Goal: Use online tool/utility: Utilize a website feature to perform a specific function

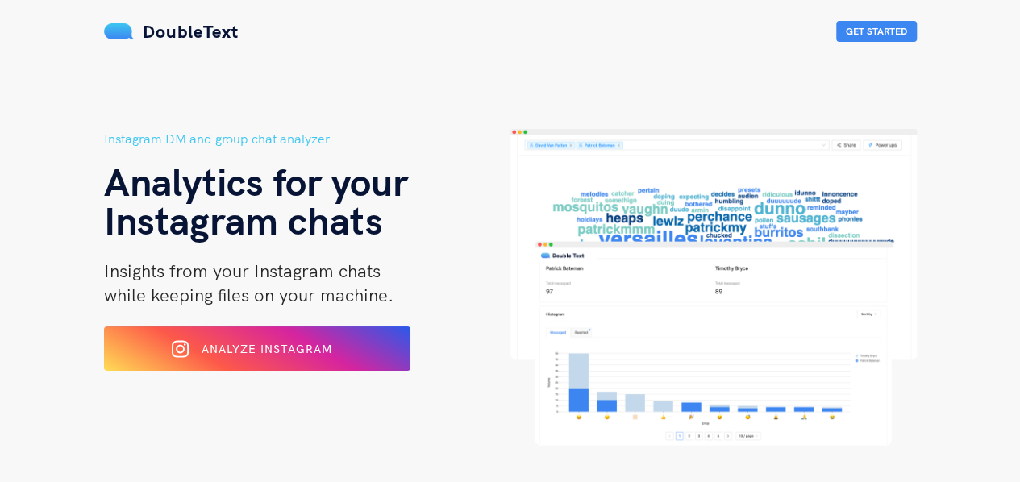
click at [309, 344] on span "Analyze Instagram" at bounding box center [267, 349] width 131 height 15
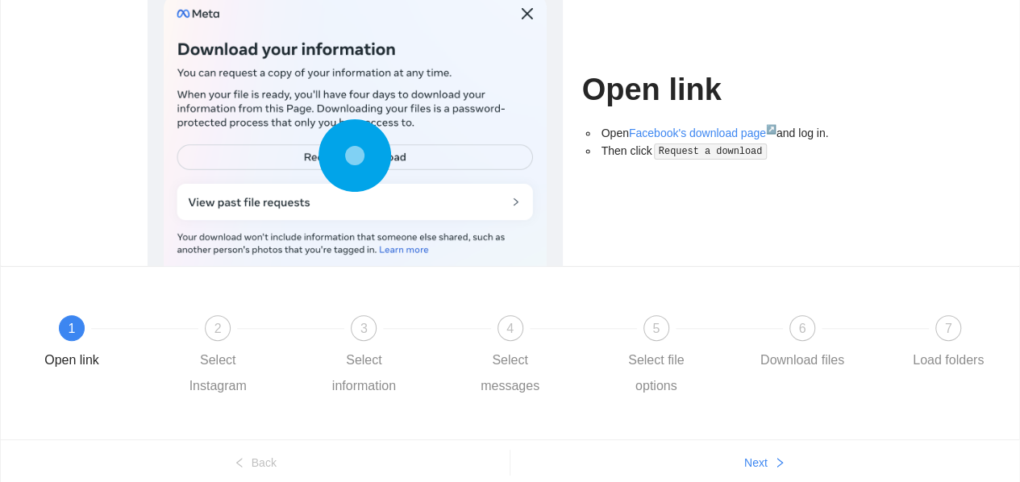
scroll to position [193, 0]
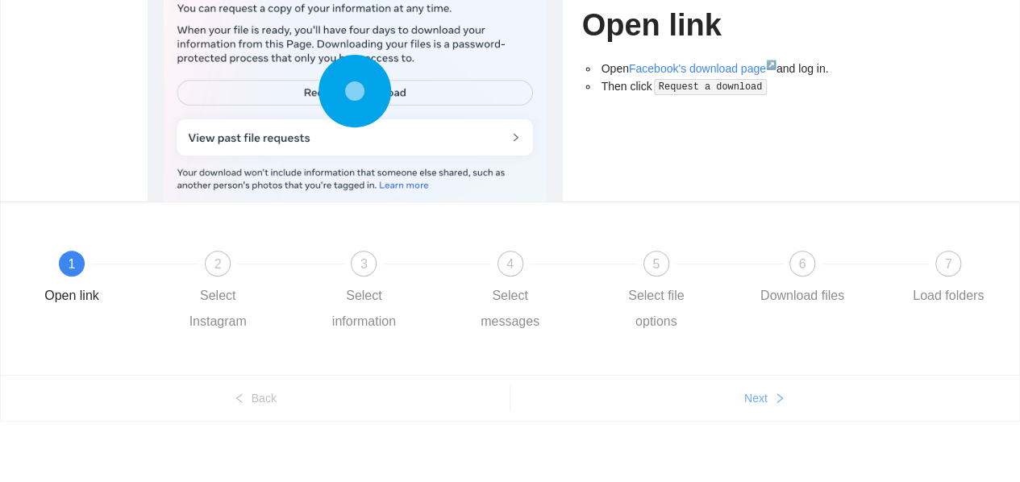
click at [771, 401] on button "Next" at bounding box center [764, 398] width 509 height 26
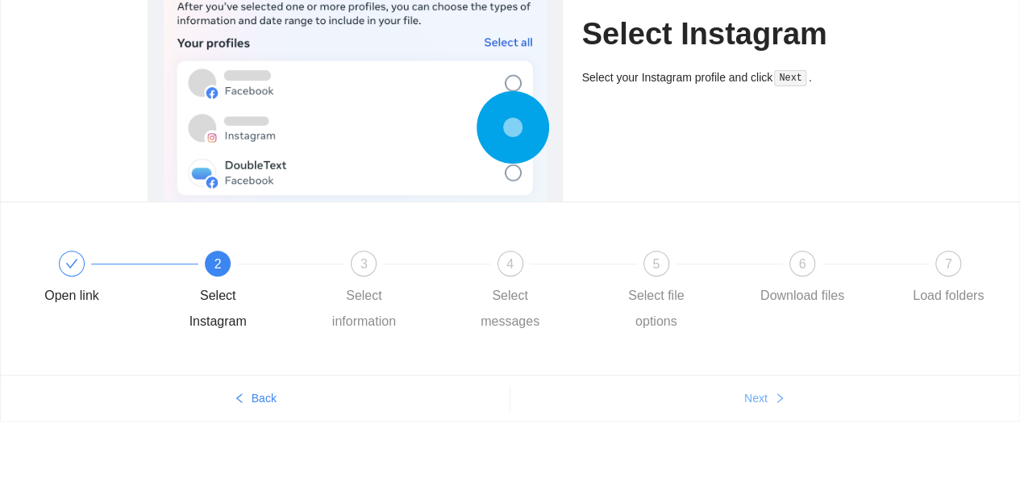
click at [771, 401] on button "Next" at bounding box center [764, 398] width 509 height 26
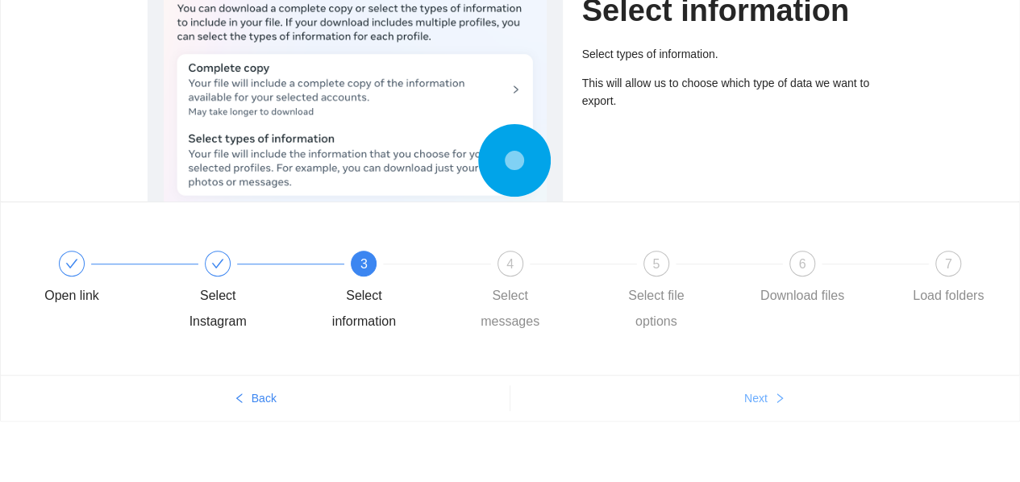
click at [771, 401] on button "Next" at bounding box center [764, 398] width 509 height 26
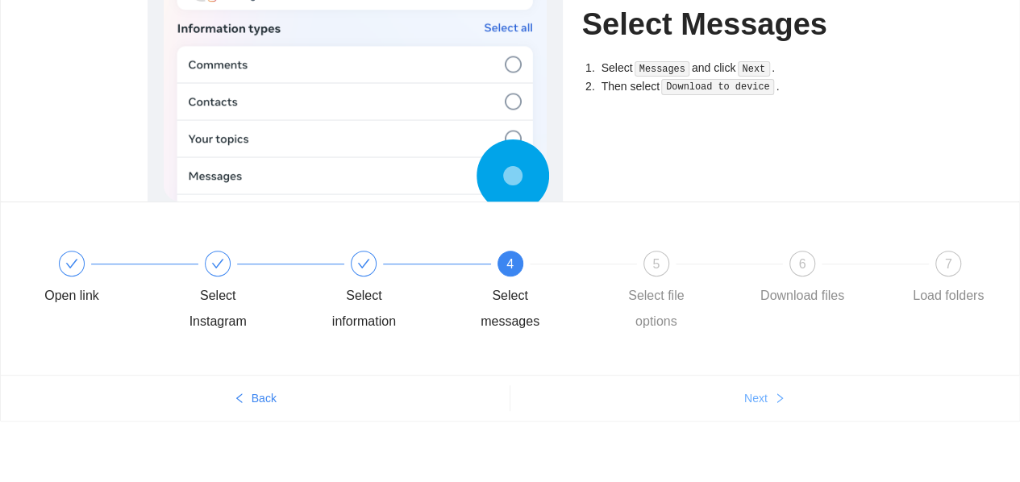
click at [771, 401] on button "Next" at bounding box center [764, 398] width 509 height 26
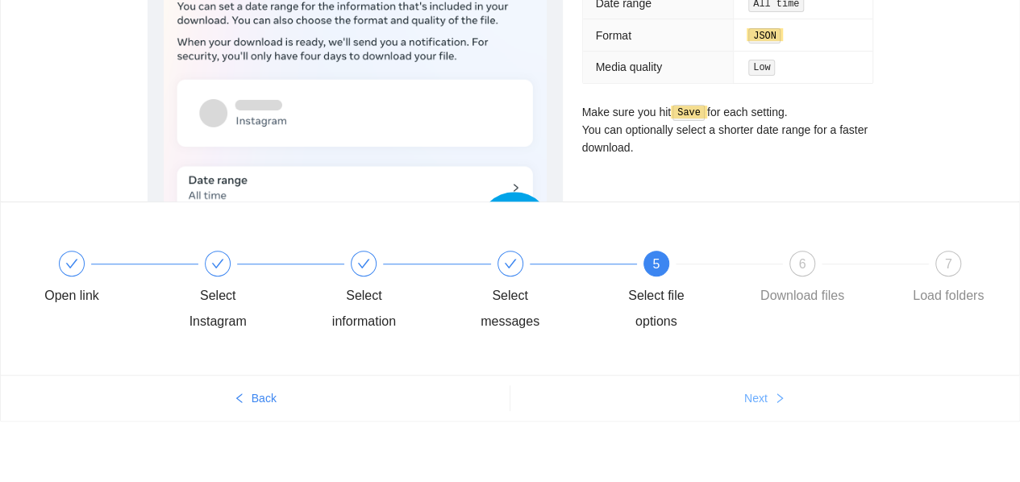
click at [771, 401] on button "Next" at bounding box center [764, 398] width 509 height 26
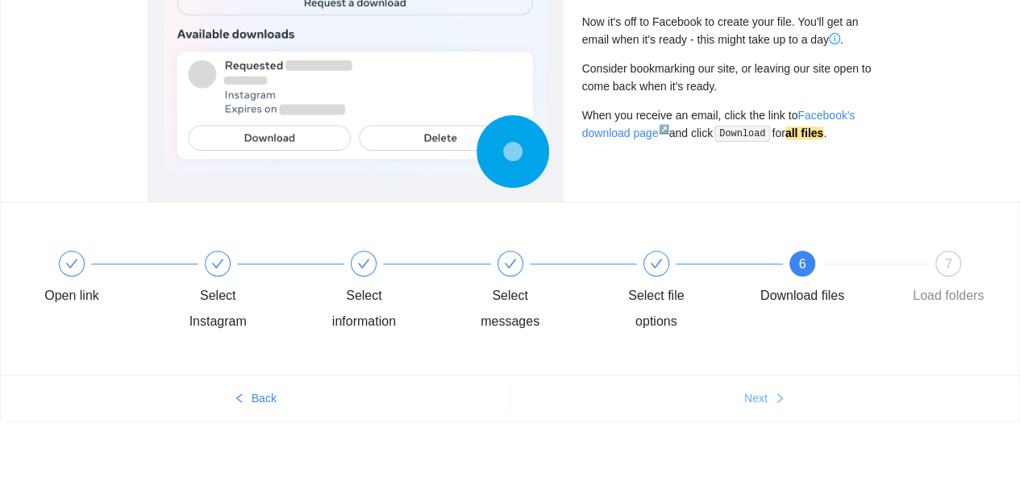
click at [771, 401] on button "Next" at bounding box center [764, 398] width 509 height 26
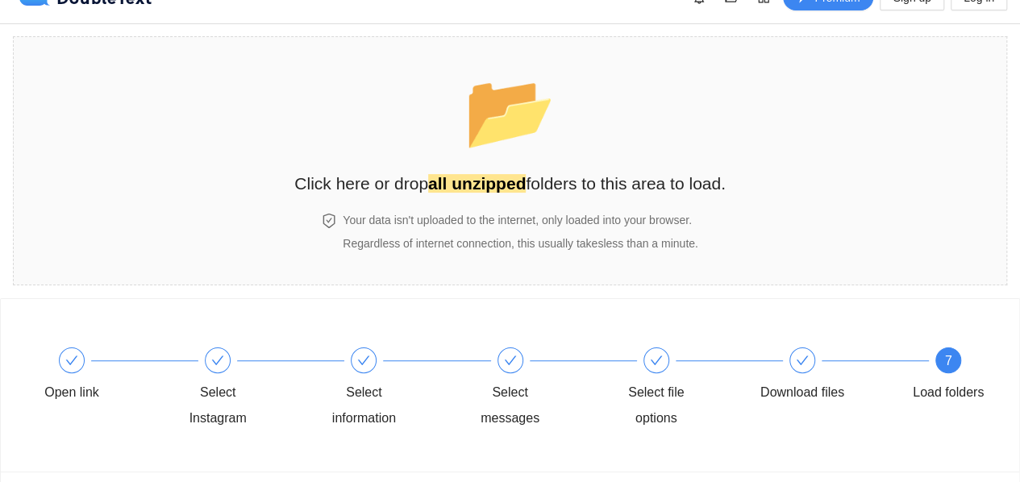
scroll to position [9, 0]
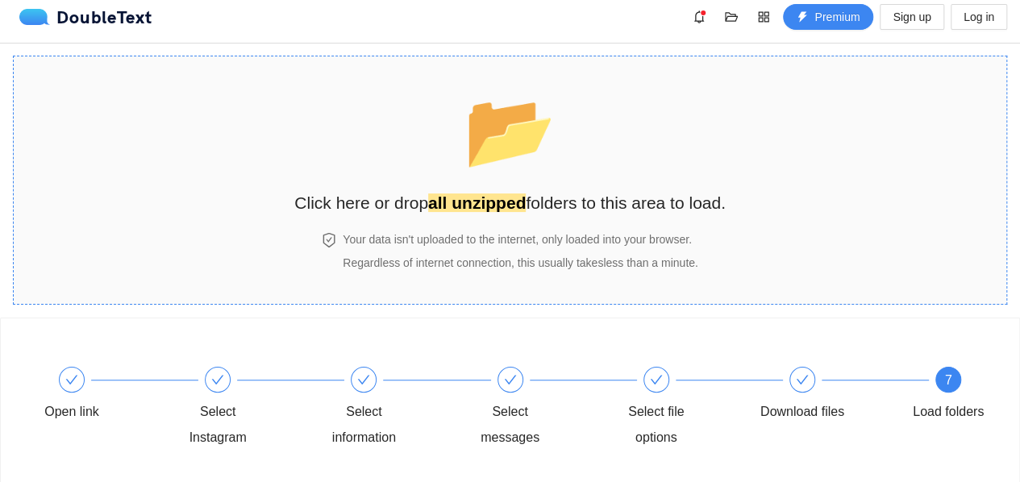
click at [597, 147] on div "📂 Click here or drop all unzipped folders to this area to load." at bounding box center [509, 144] width 431 height 143
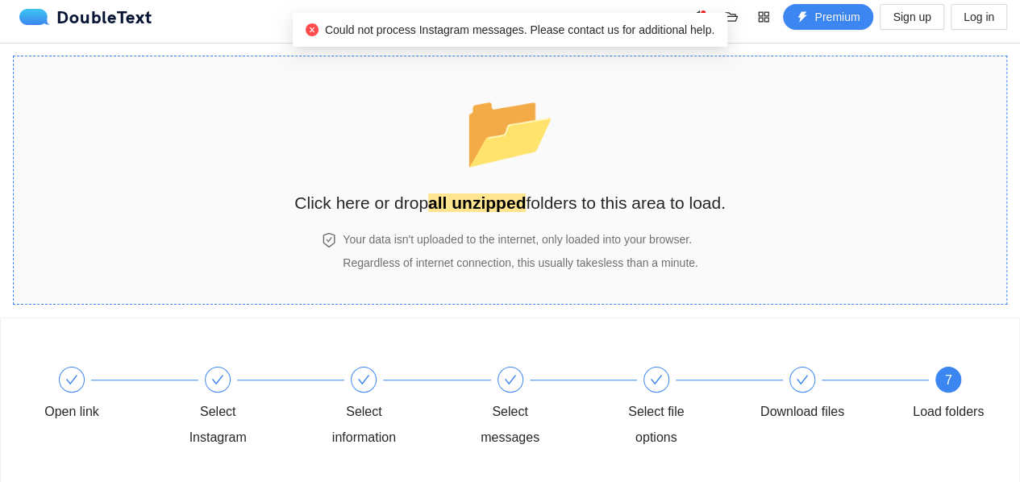
scroll to position [125, 0]
